Goal: Information Seeking & Learning: Learn about a topic

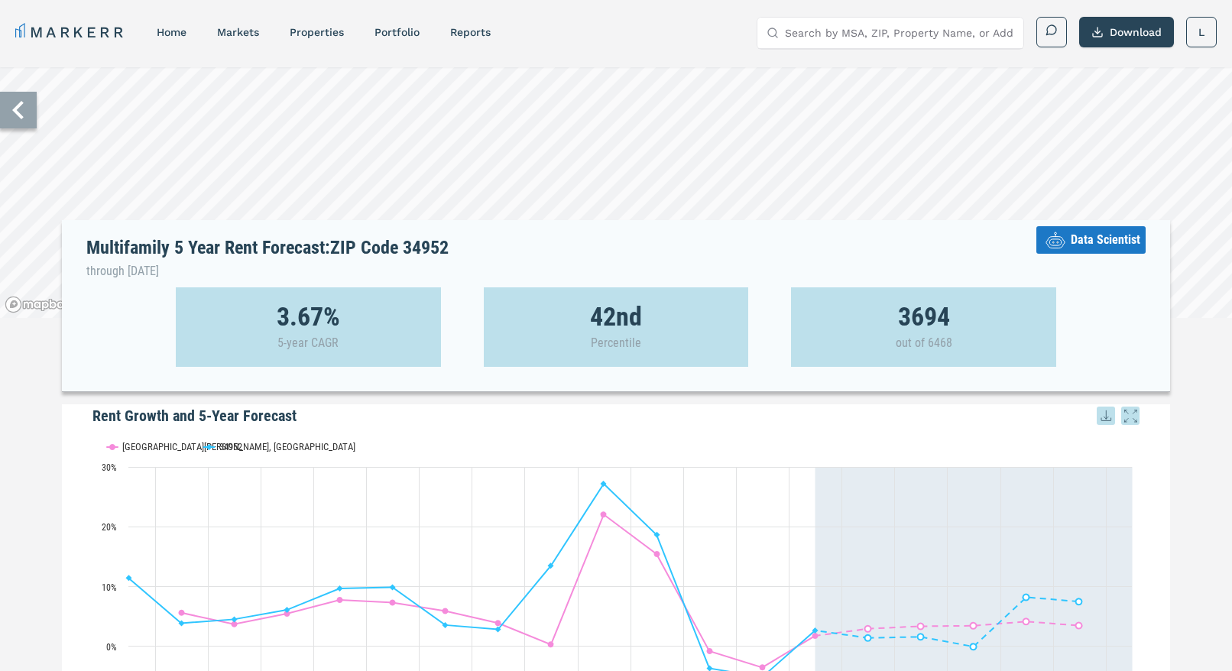
click at [24, 118] on icon at bounding box center [18, 110] width 37 height 37
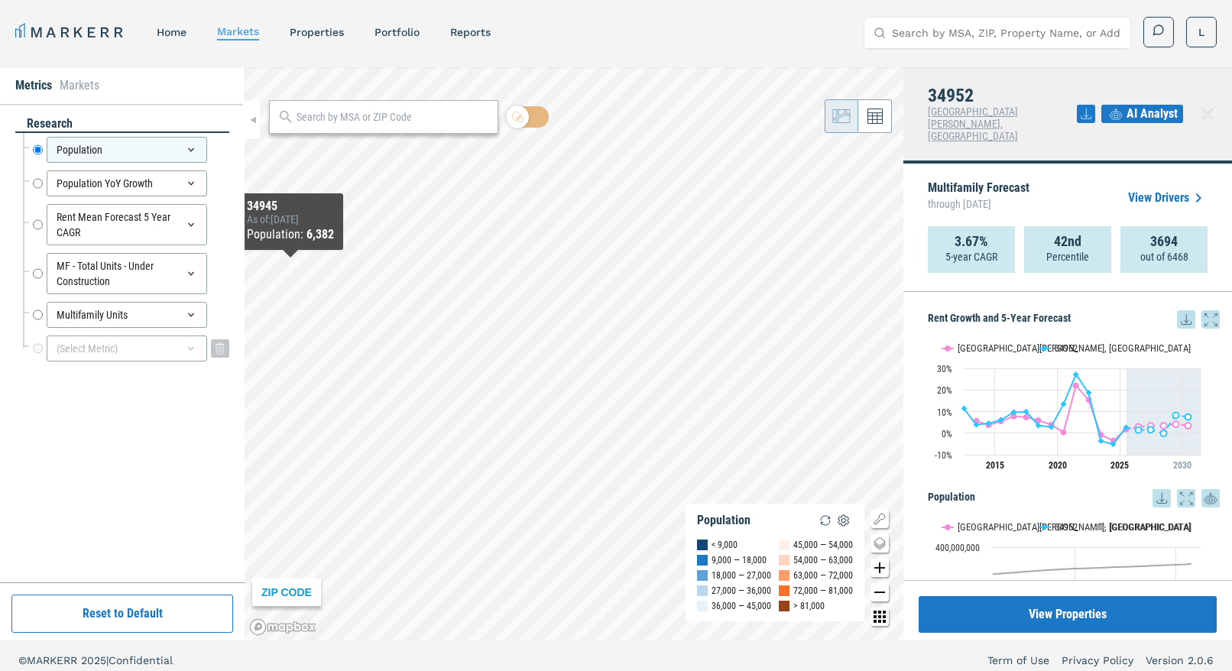
click at [174, 349] on div "(Select Metric)" at bounding box center [127, 349] width 160 height 26
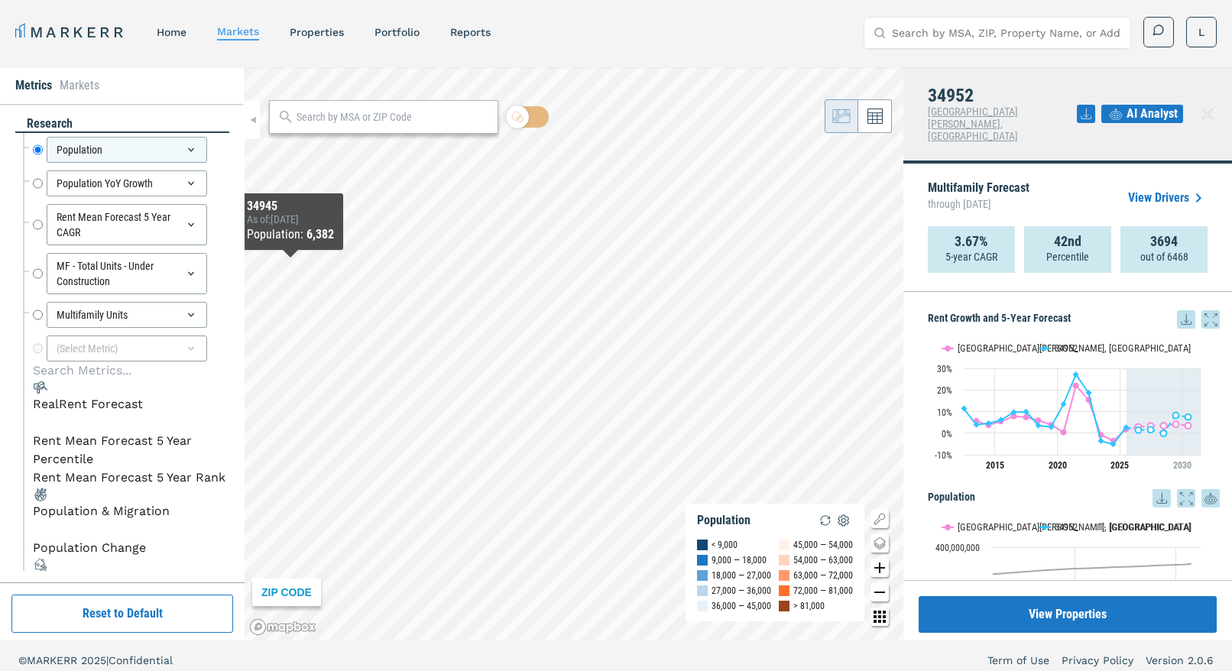
scroll to position [64, 0]
click at [140, 572] on div "New Construction Single Family" at bounding box center [128, 581] width 190 height 18
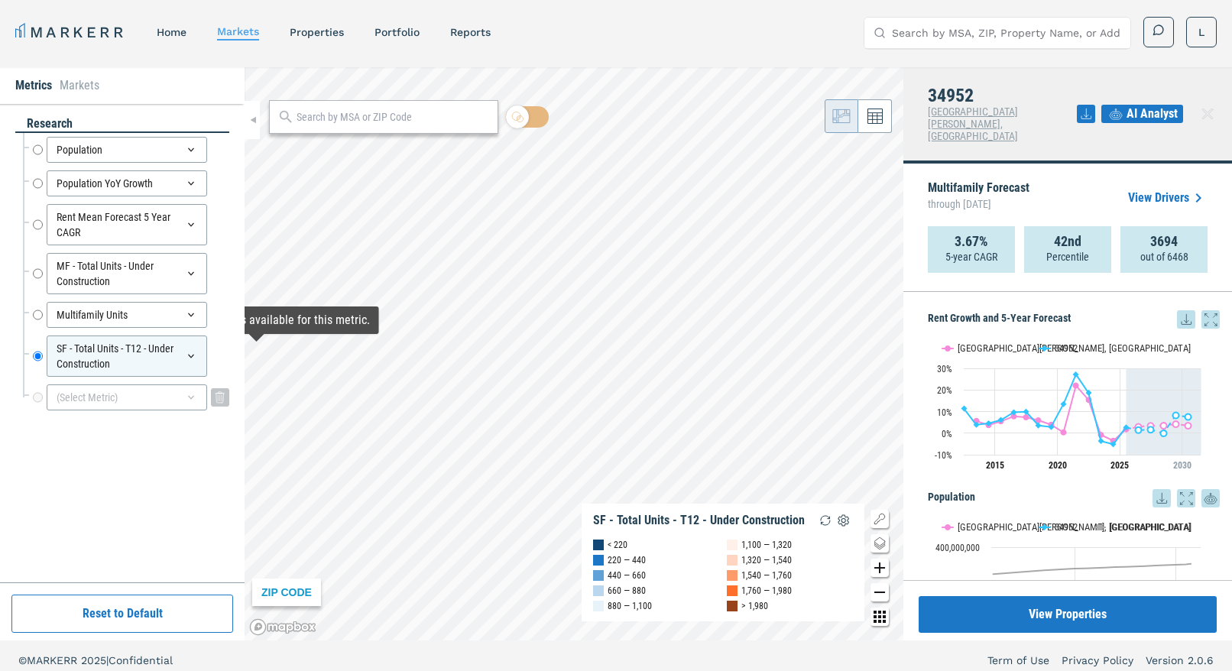
click at [198, 400] on div "(Select Metric)" at bounding box center [127, 397] width 160 height 26
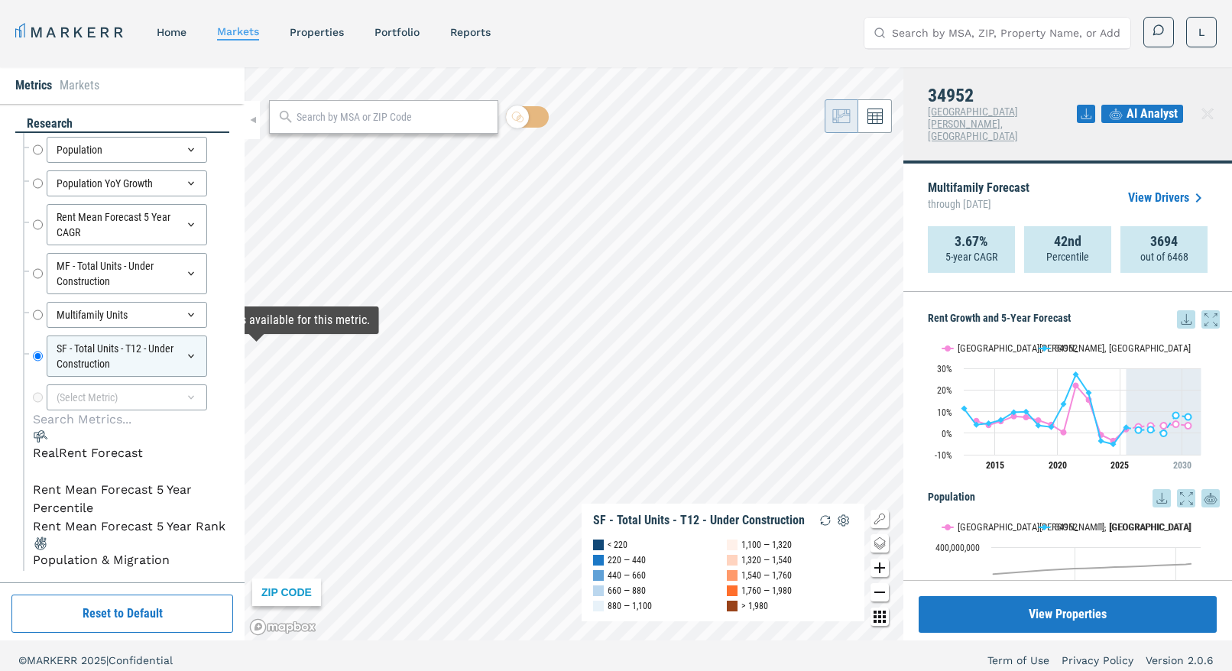
scroll to position [64, 0]
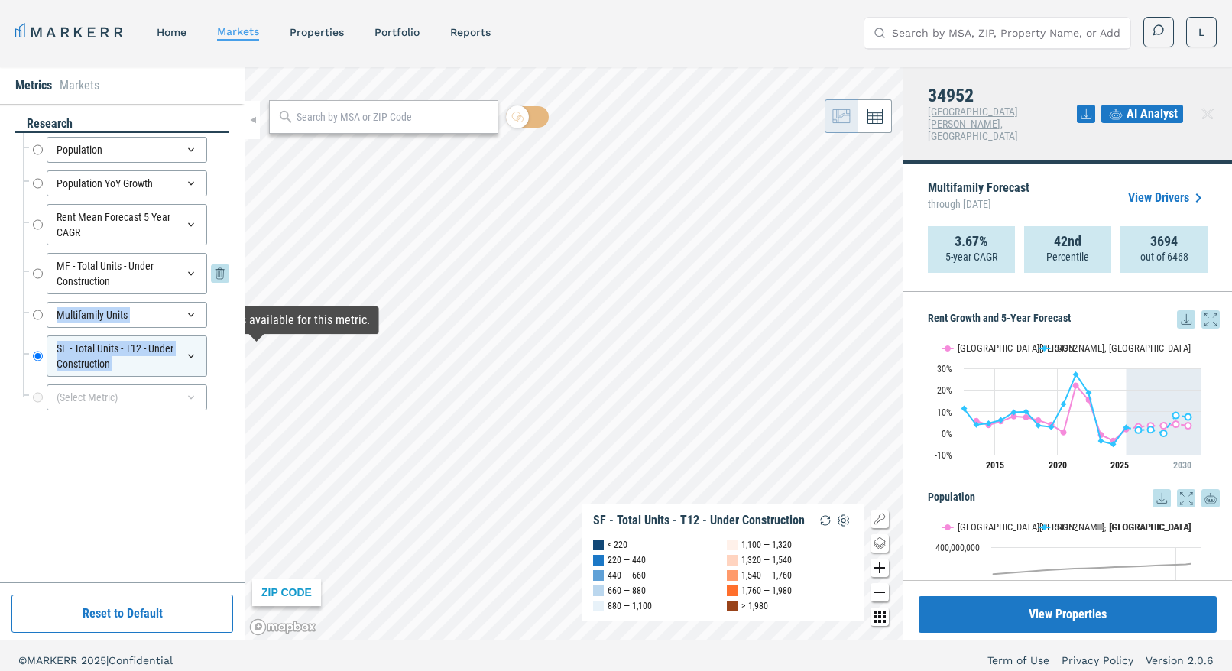
drag, startPoint x: 200, startPoint y: 384, endPoint x: 227, endPoint y: 287, distance: 100.7
click at [227, 286] on div "Population Population Population YoY Growth Population YoY Growth Rent Mean For…" at bounding box center [126, 273] width 206 height 281
click at [150, 394] on div "(Select Metric)" at bounding box center [127, 397] width 160 height 26
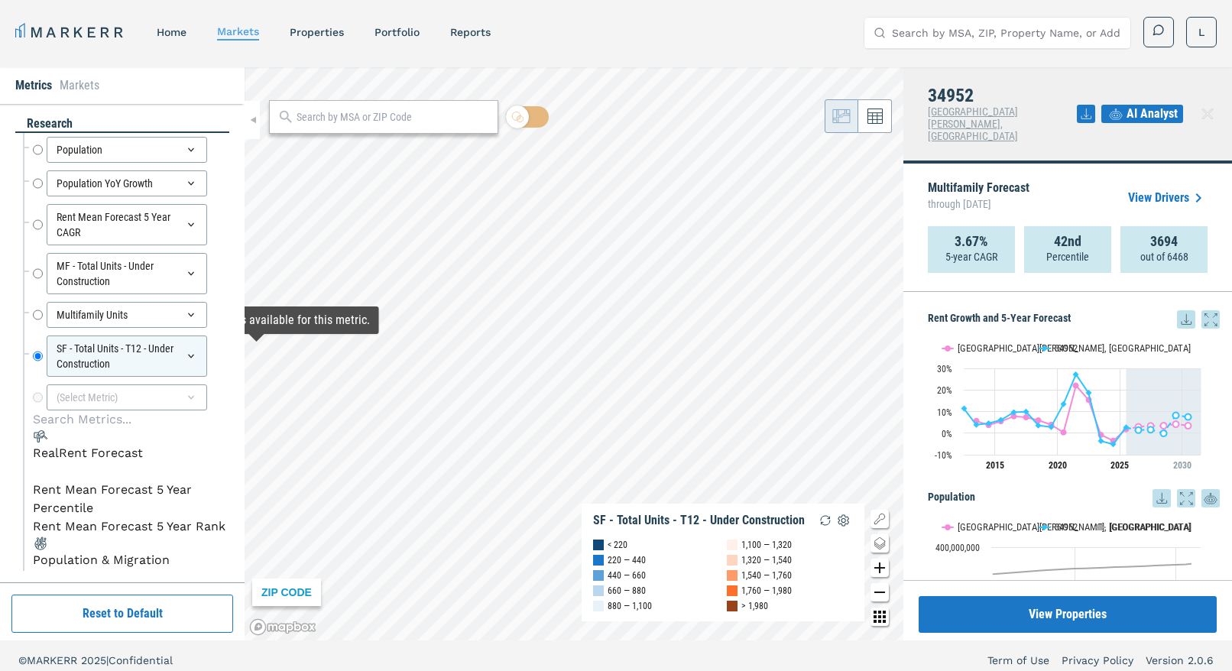
scroll to position [9, 0]
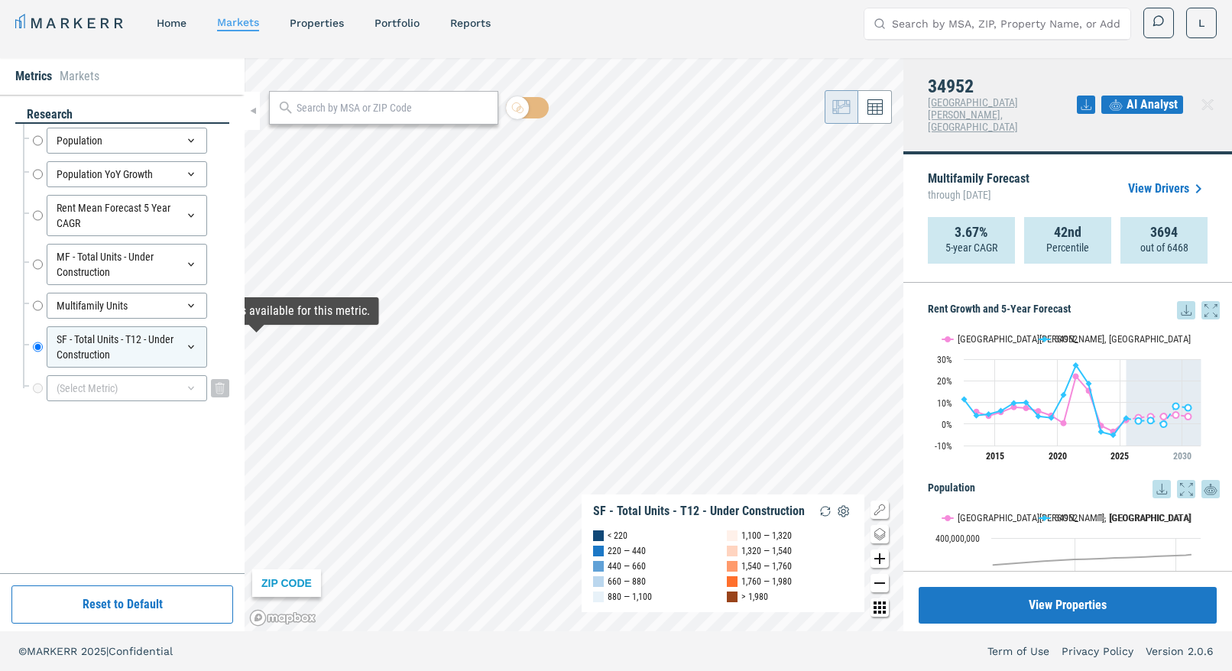
click at [144, 378] on div "(Select Metric)" at bounding box center [127, 388] width 160 height 26
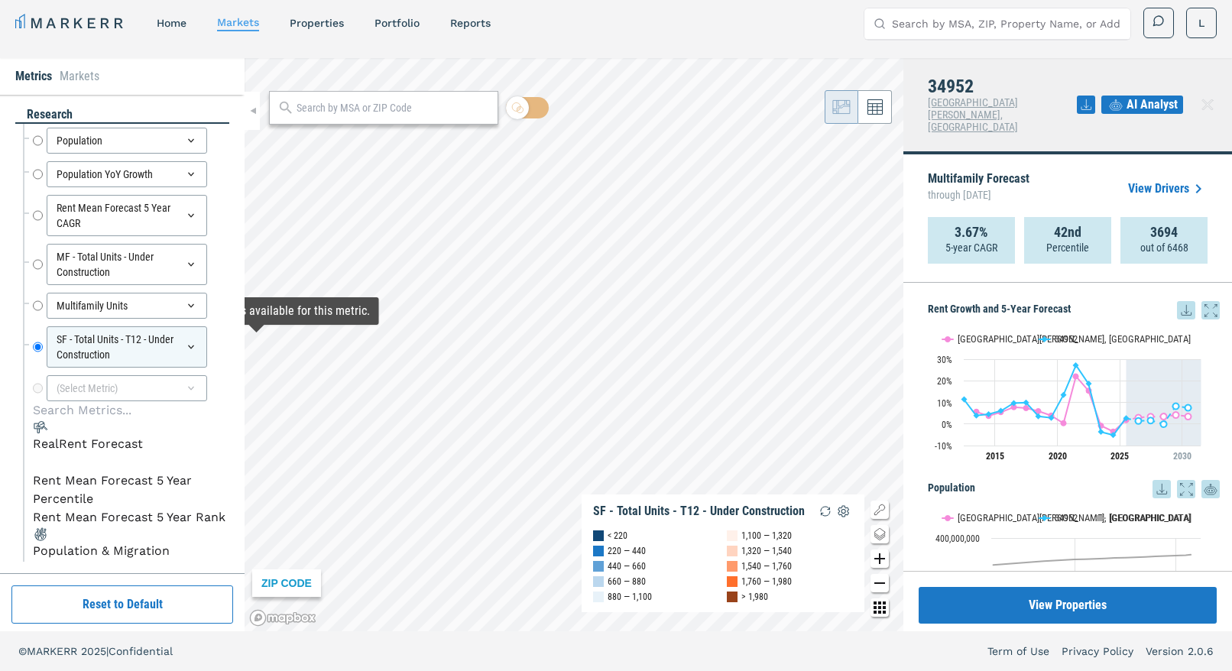
scroll to position [4, 0]
click at [90, 542] on div "Population & Migration" at bounding box center [101, 551] width 137 height 18
click at [92, 542] on div "Population & Migration" at bounding box center [101, 551] width 137 height 18
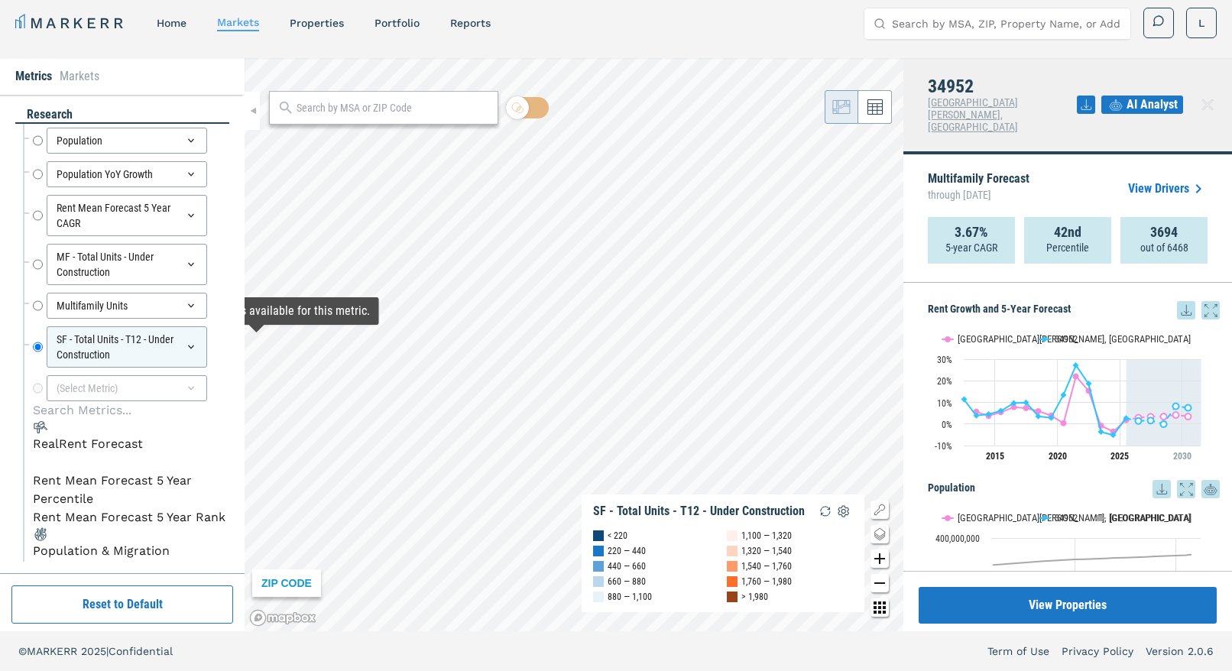
click at [89, 453] on div "RealRent Forecast" at bounding box center [88, 444] width 110 height 18
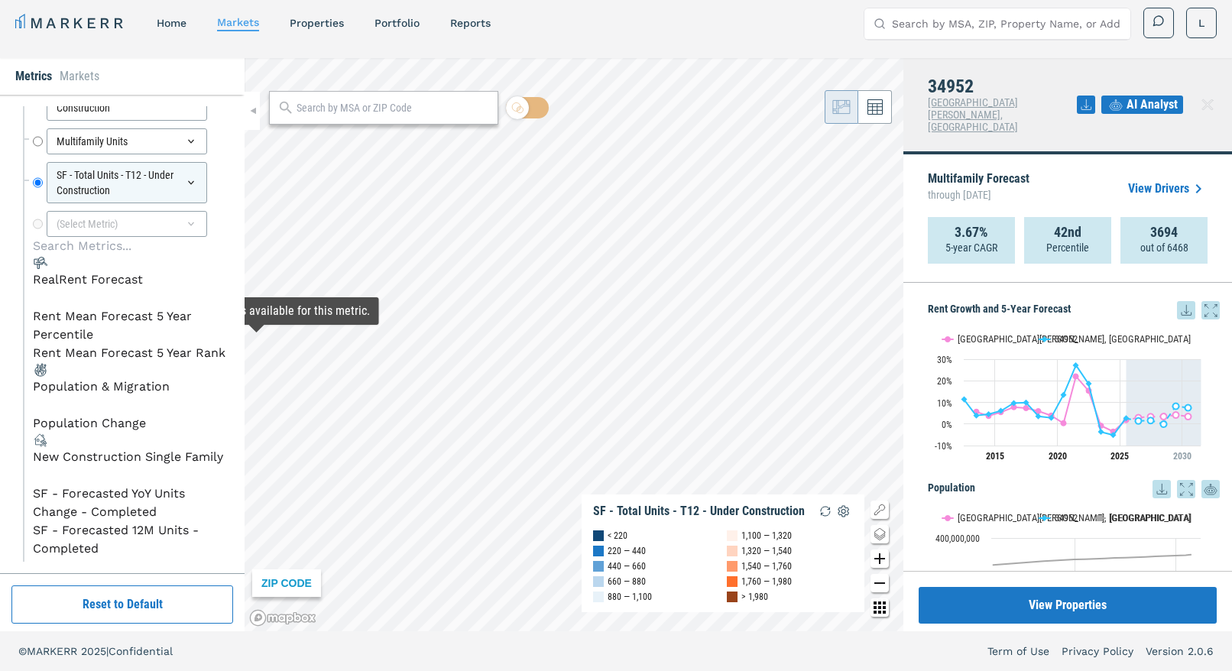
scroll to position [183, 0]
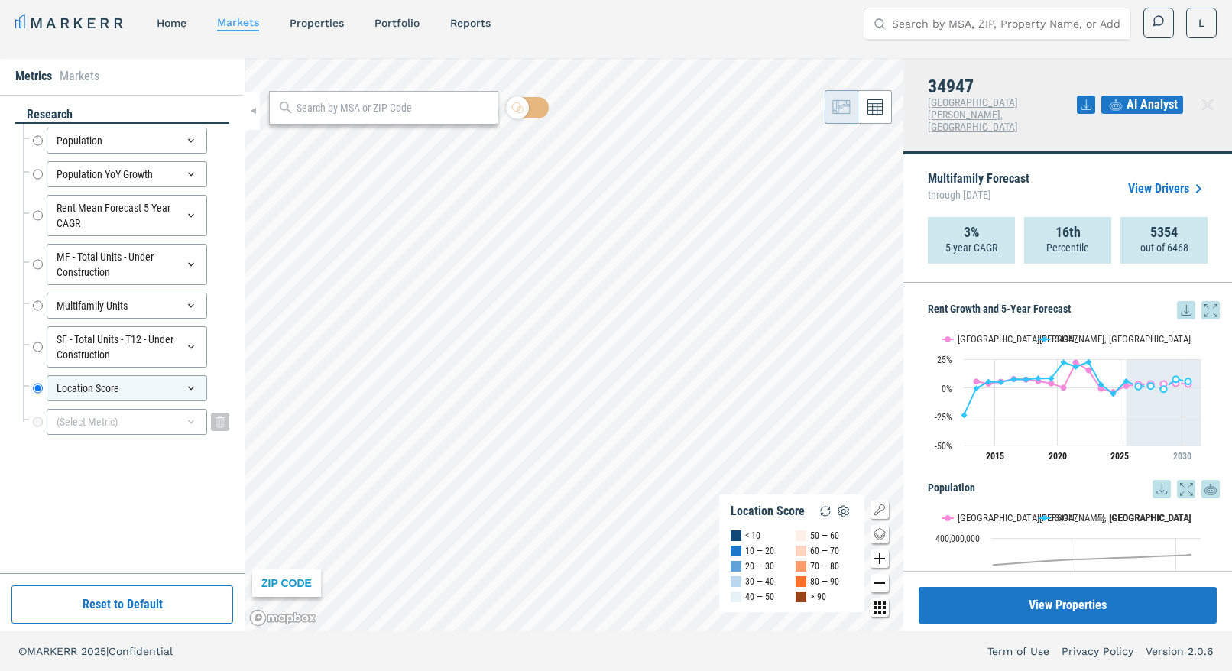
click at [165, 414] on div "(Select Metric)" at bounding box center [127, 422] width 160 height 26
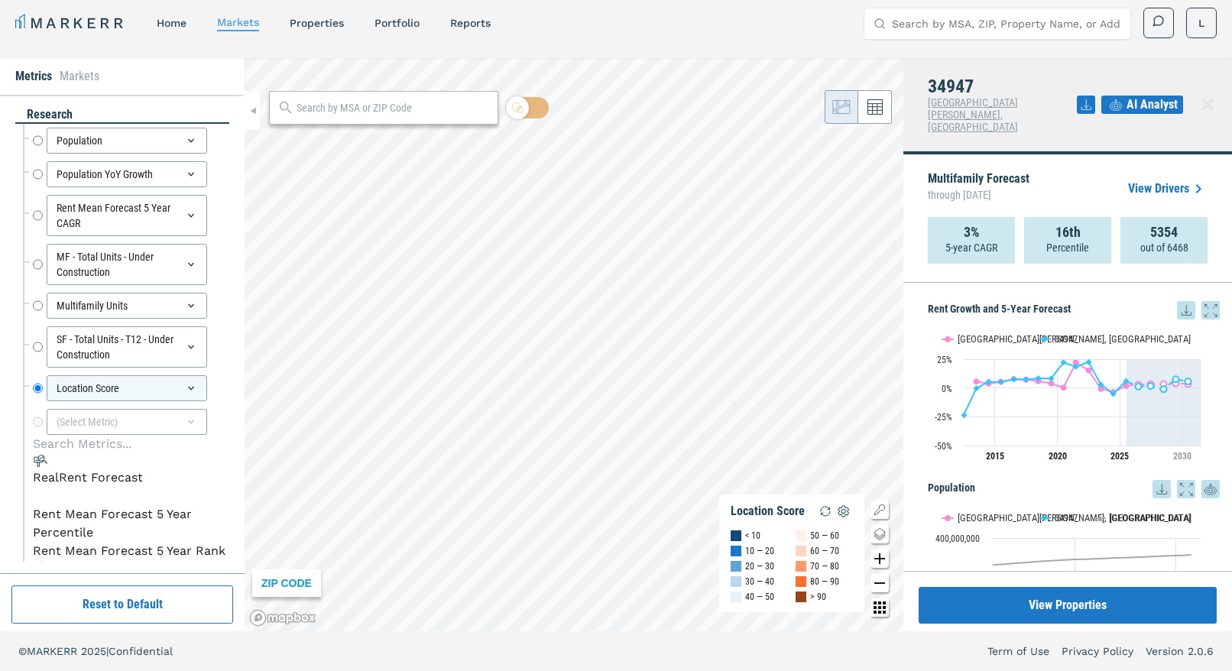
scroll to position [64, 0]
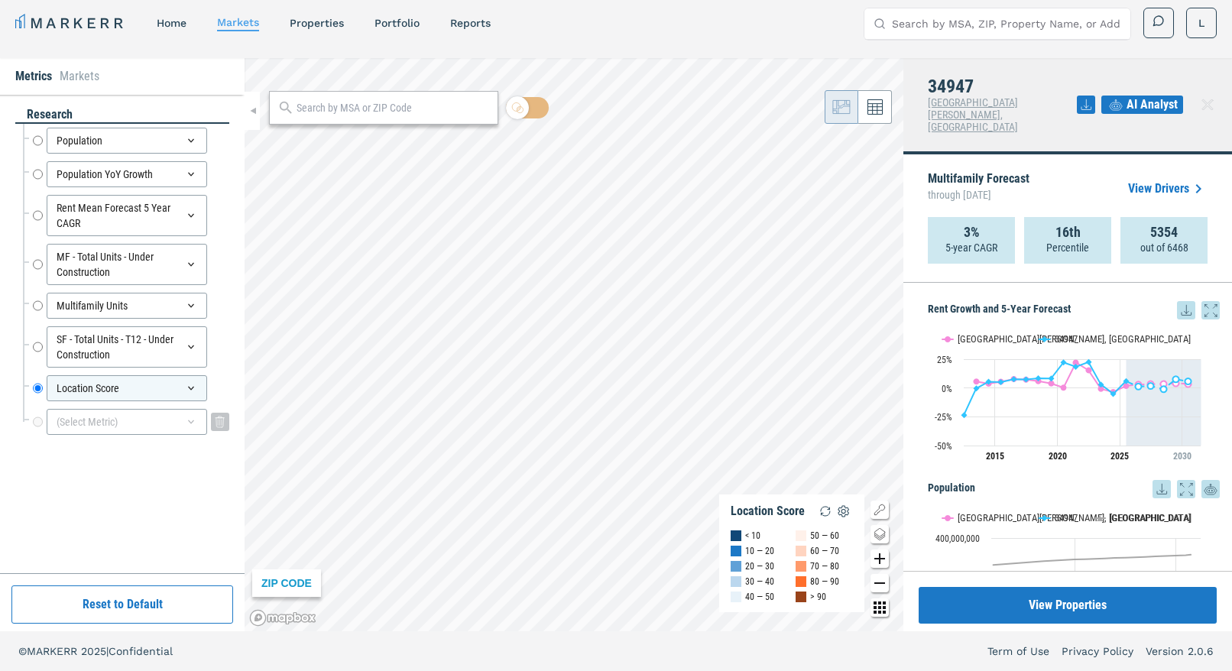
click at [166, 422] on div "(Select Metric)" at bounding box center [127, 422] width 160 height 26
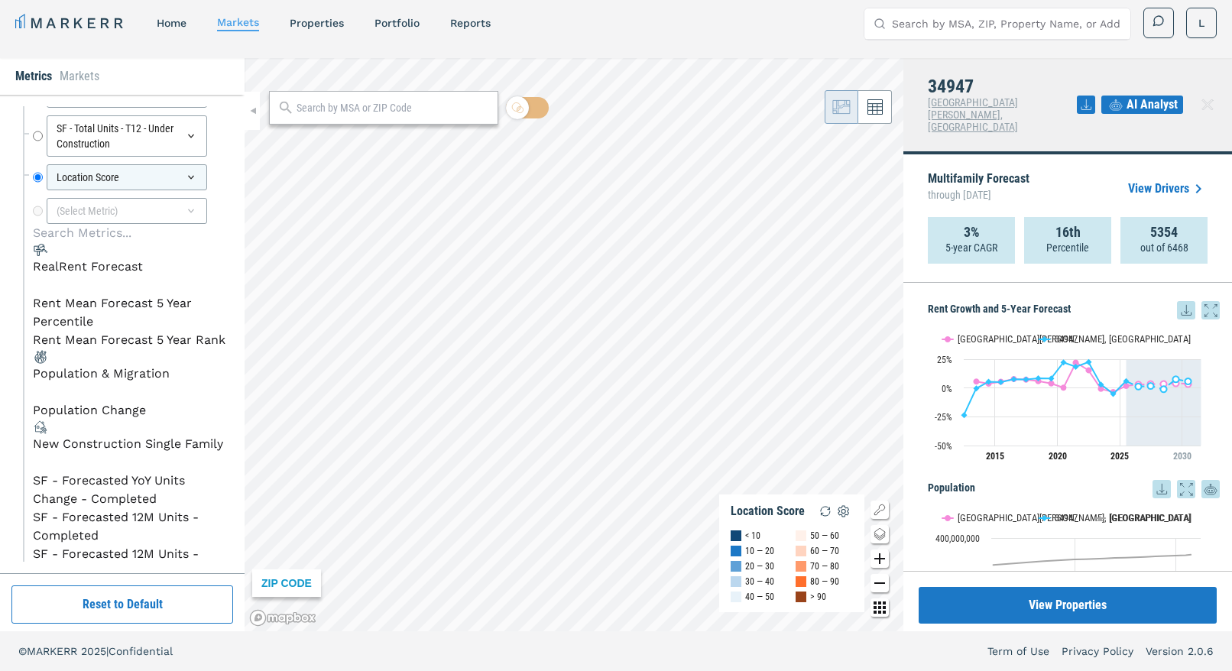
scroll to position [217, 0]
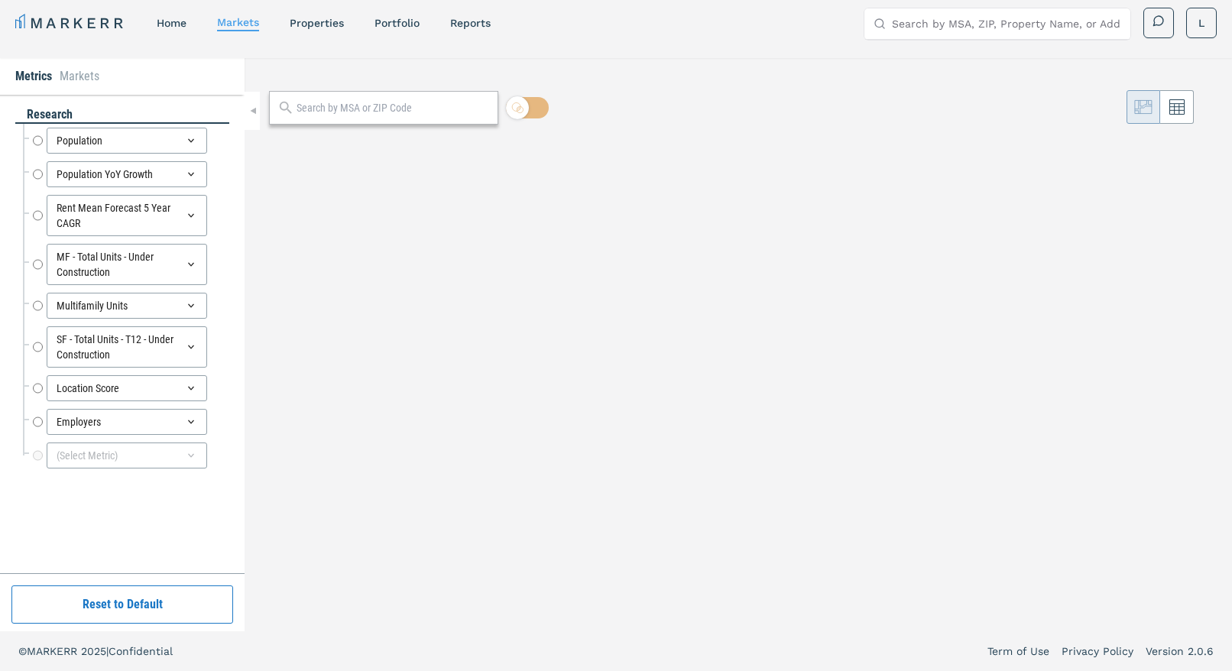
radio input "true"
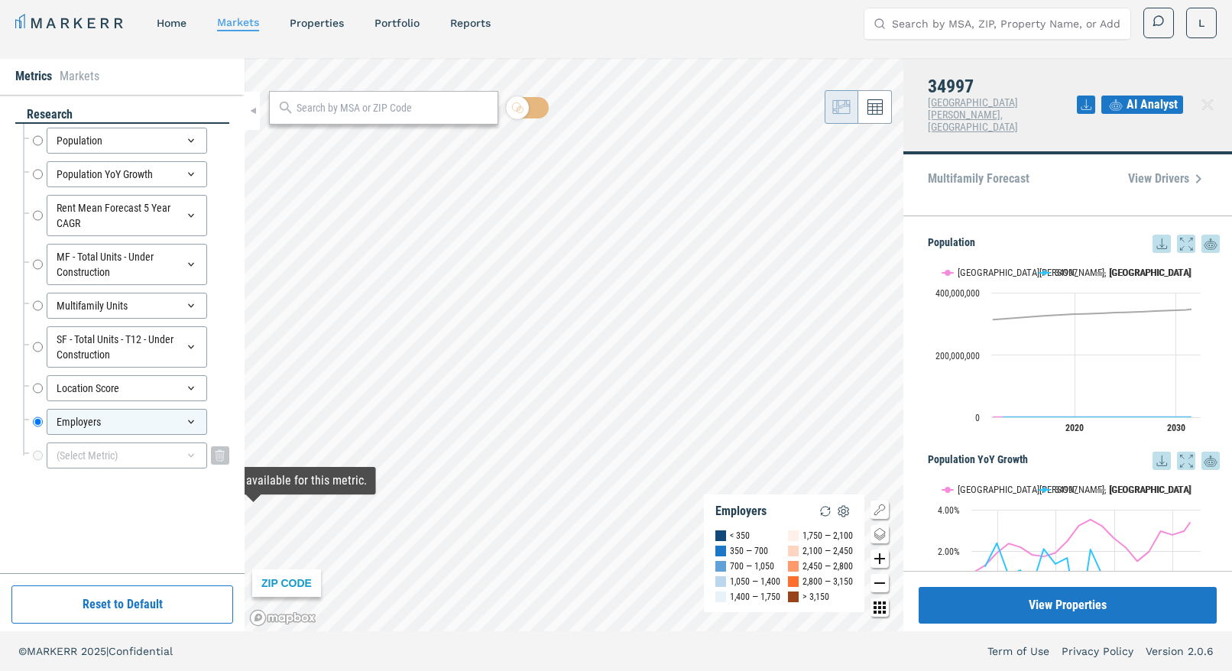
click at [147, 459] on div "(Select Metric)" at bounding box center [127, 456] width 160 height 26
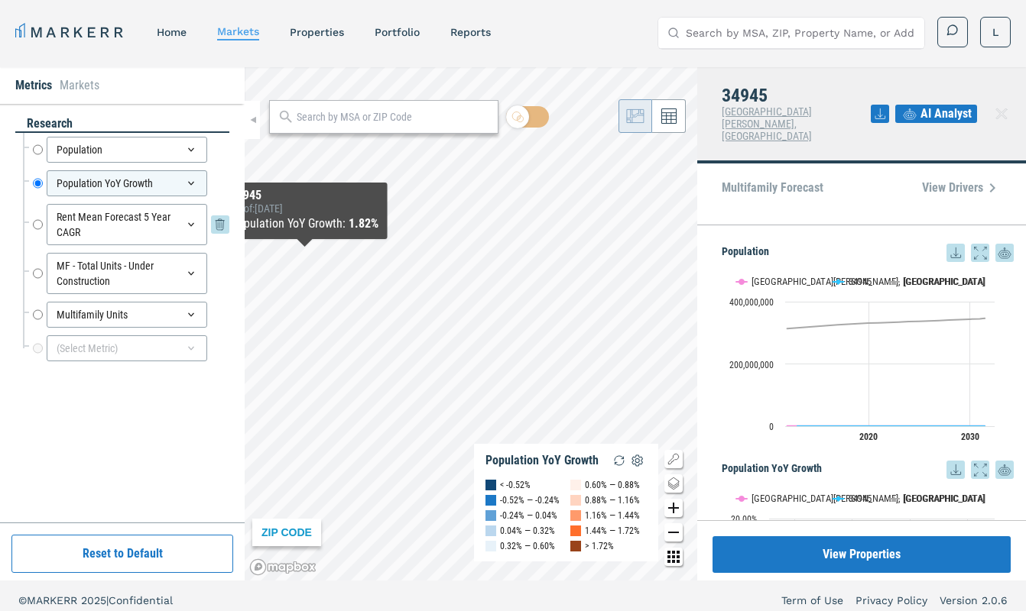
click at [111, 219] on div "Rent Mean Forecast 5 Year CAGR" at bounding box center [127, 224] width 160 height 41
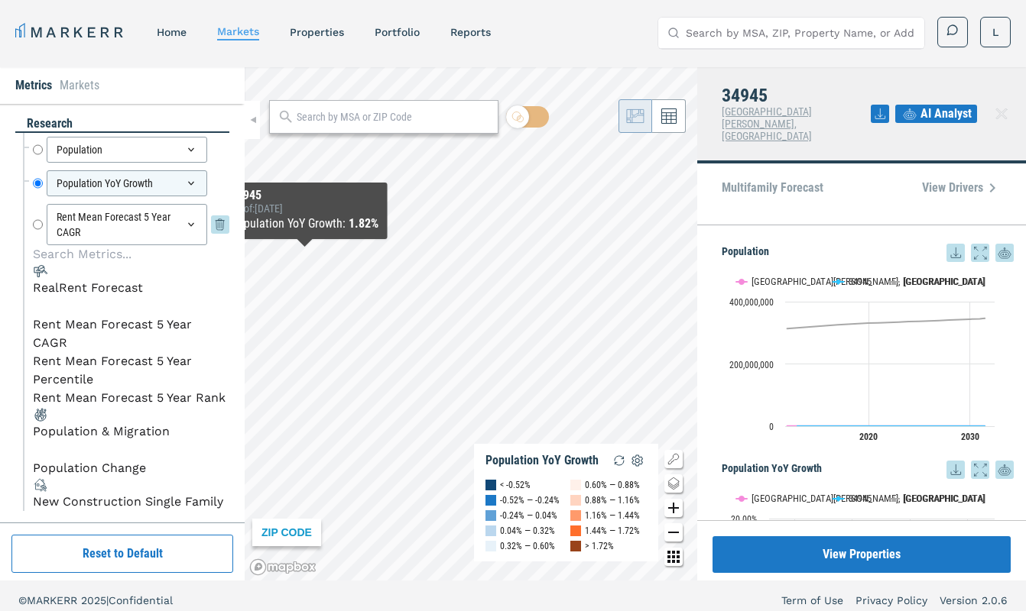
click at [38, 222] on input "Rent Mean Forecast 5 Year CAGR" at bounding box center [38, 224] width 10 height 41
radio input "false"
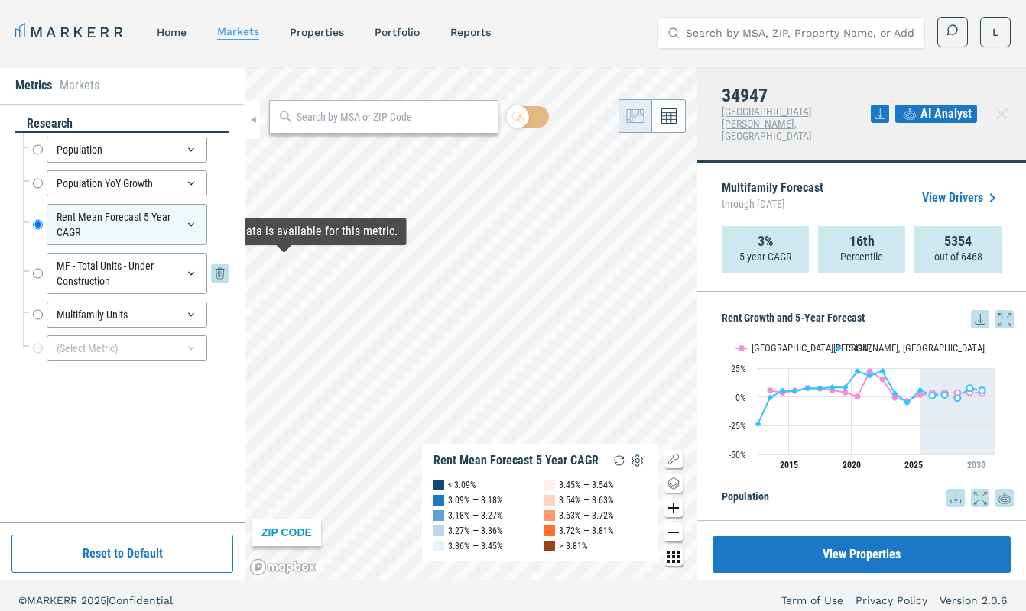
click at [36, 274] on input "MF - Total Units - Under Construction" at bounding box center [38, 273] width 10 height 41
radio input "false"
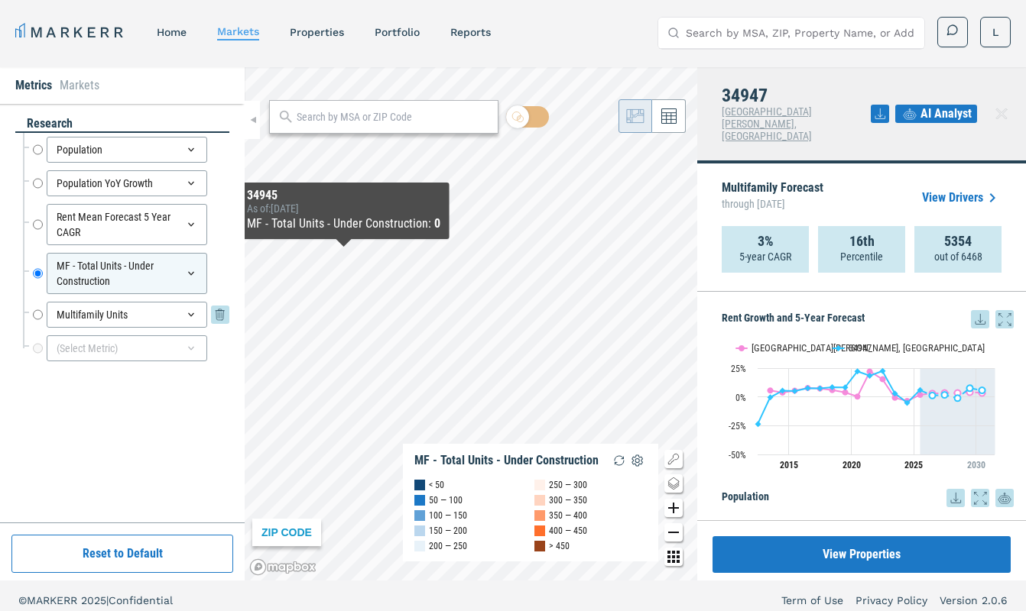
click at [43, 316] on div "Multifamily Units Multifamily Units" at bounding box center [131, 315] width 196 height 26
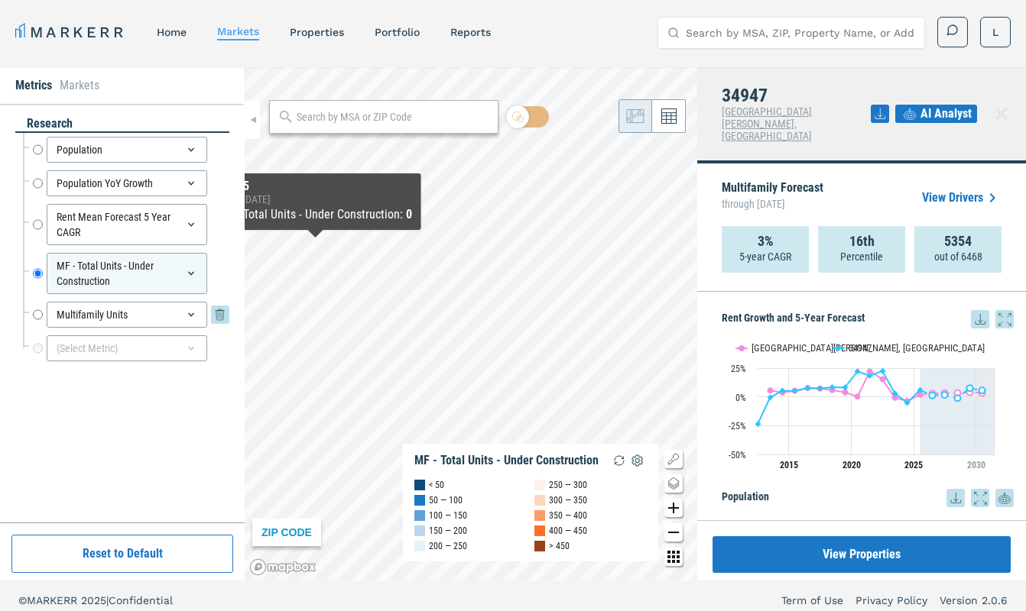
click at [39, 314] on input "Multifamily Units" at bounding box center [38, 315] width 10 height 26
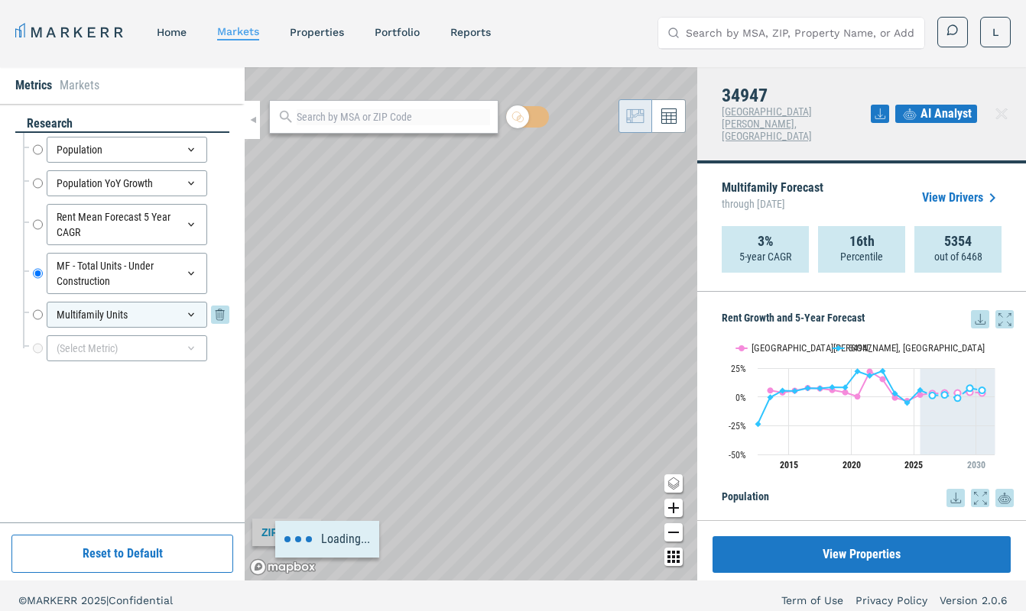
radio input "false"
radio input "true"
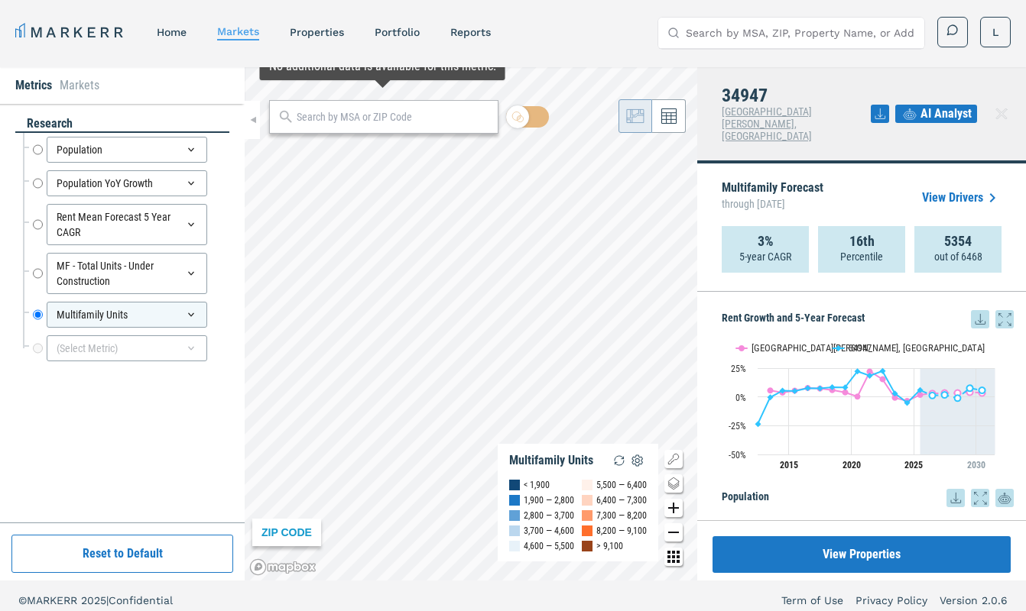
click at [391, 125] on div at bounding box center [383, 117] width 229 height 34
click at [391, 118] on input "text" at bounding box center [393, 117] width 193 height 16
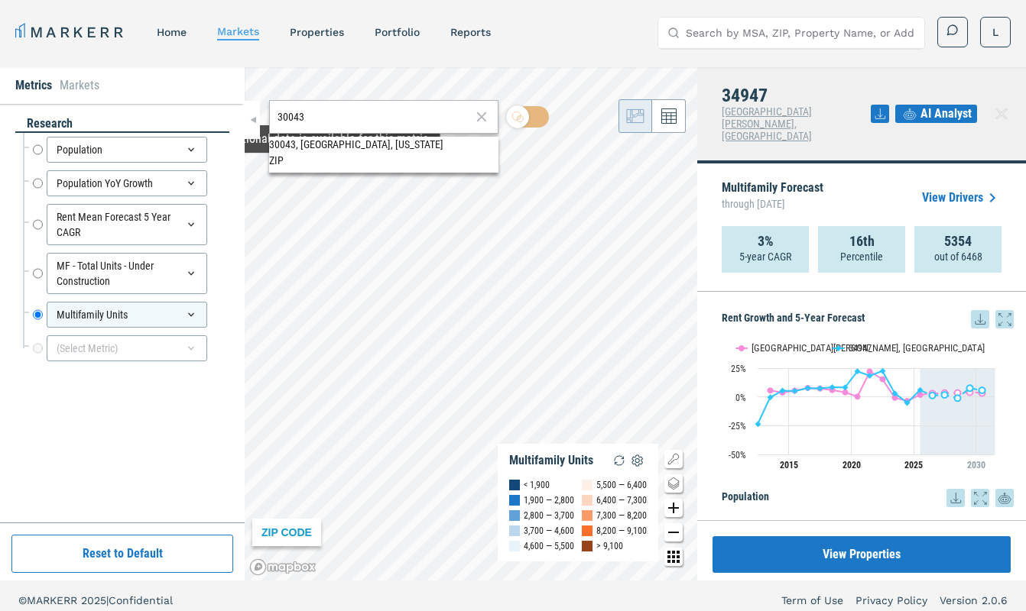
type input "30043"
click at [336, 152] on div "30043, Lawrenceville, Georgia" at bounding box center [383, 145] width 229 height 16
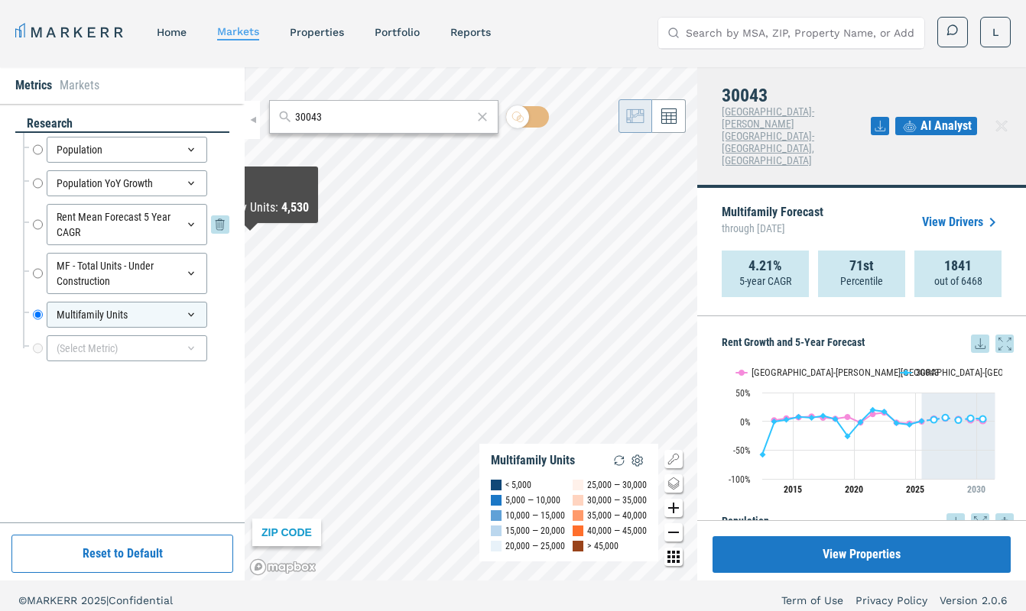
click at [118, 217] on div "Rent Mean Forecast 5 Year CAGR" at bounding box center [127, 224] width 160 height 41
click at [37, 223] on input "Rent Mean Forecast 5 Year CAGR" at bounding box center [38, 224] width 10 height 41
radio input "true"
